Goal: Register for event/course

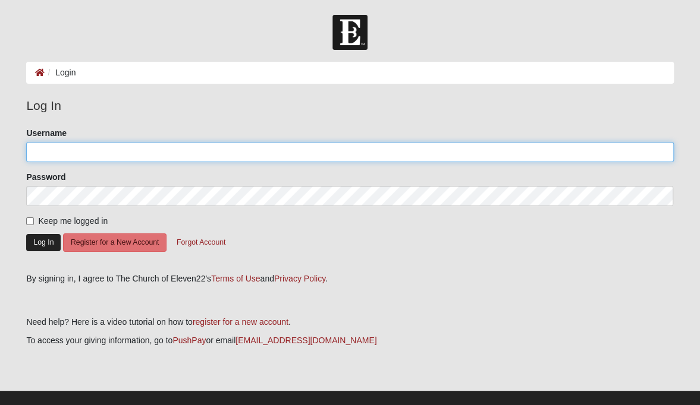
type input "[PERSON_NAME].[PERSON_NAME]"
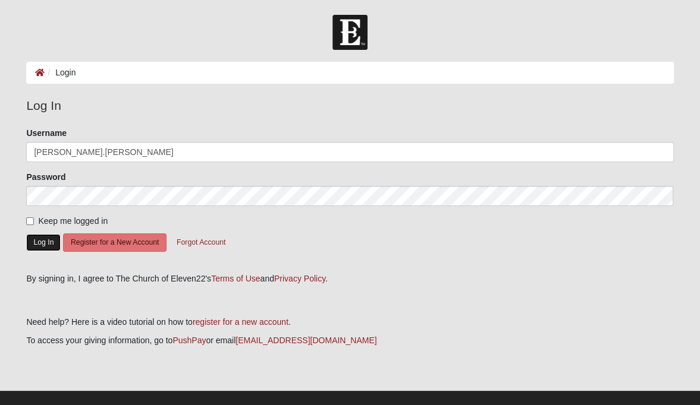
click at [40, 243] on button "Log In" at bounding box center [43, 242] width 34 height 17
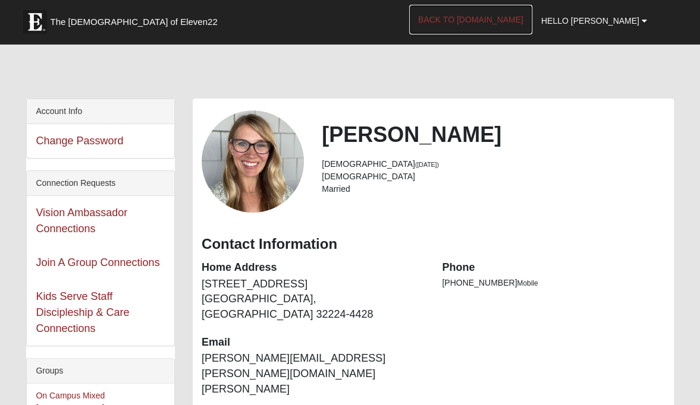
click at [494, 18] on link "Back to [DOMAIN_NAME]" at bounding box center [470, 20] width 123 height 30
